Goal: Complete application form

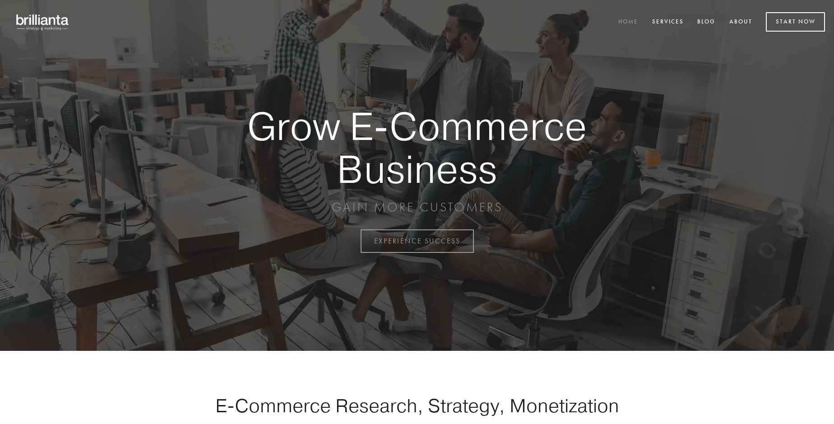
scroll to position [2367, 0]
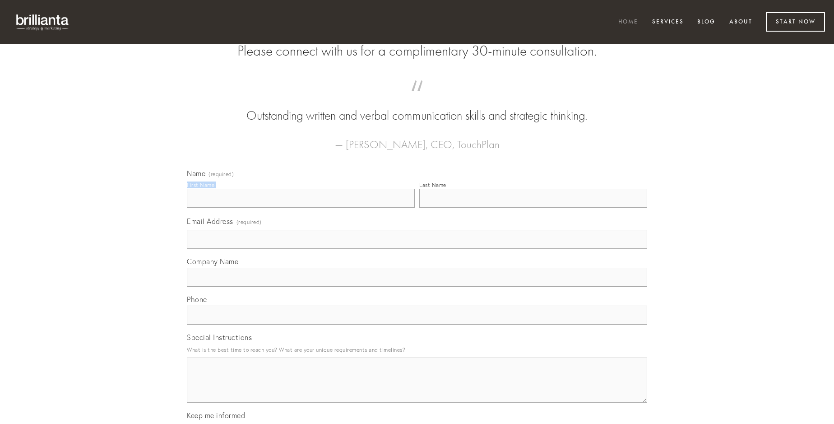
type input "[PERSON_NAME]"
click at [533, 208] on input "Last Name" at bounding box center [533, 198] width 228 height 19
type input "[PERSON_NAME]"
click at [417, 249] on input "Email Address (required)" at bounding box center [417, 239] width 461 height 19
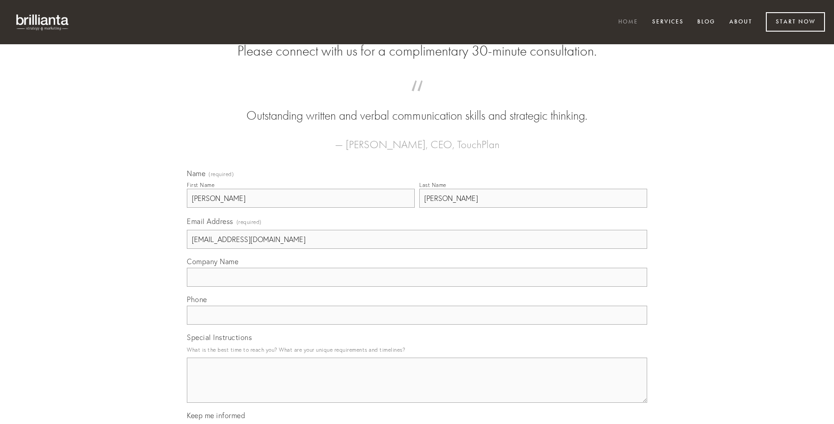
type input "[EMAIL_ADDRESS][DOMAIN_NAME]"
click at [417, 287] on input "Company Name" at bounding box center [417, 277] width 461 height 19
type input "tersus"
click at [417, 325] on input "text" at bounding box center [417, 315] width 461 height 19
click at [417, 388] on textarea "Special Instructions" at bounding box center [417, 380] width 461 height 45
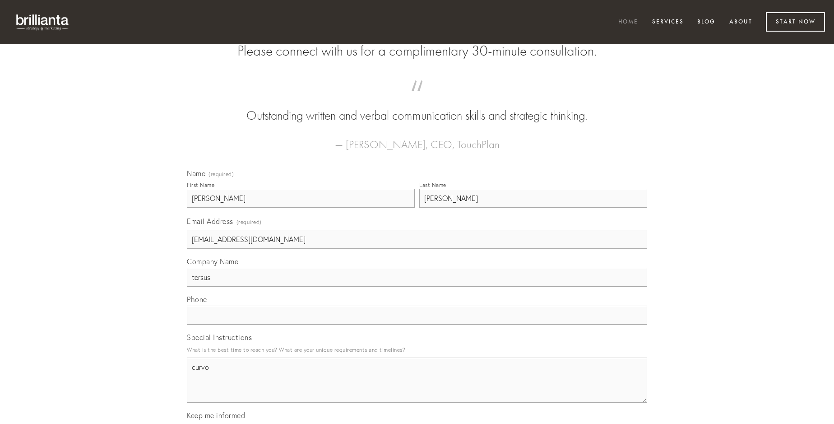
type textarea "curvo"
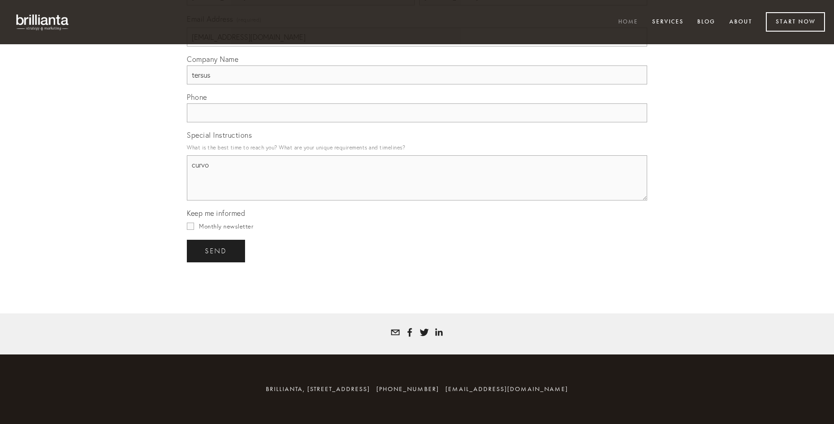
click at [217, 251] on span "send" at bounding box center [216, 251] width 22 height 8
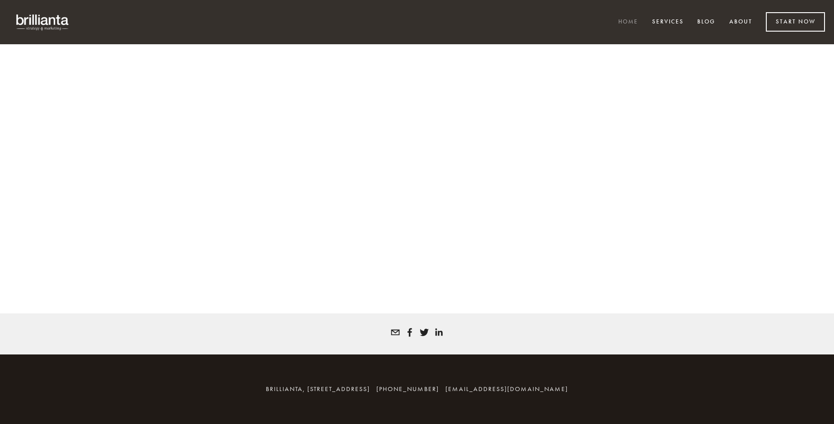
scroll to position [2355, 0]
